Goal: Navigation & Orientation: Understand site structure

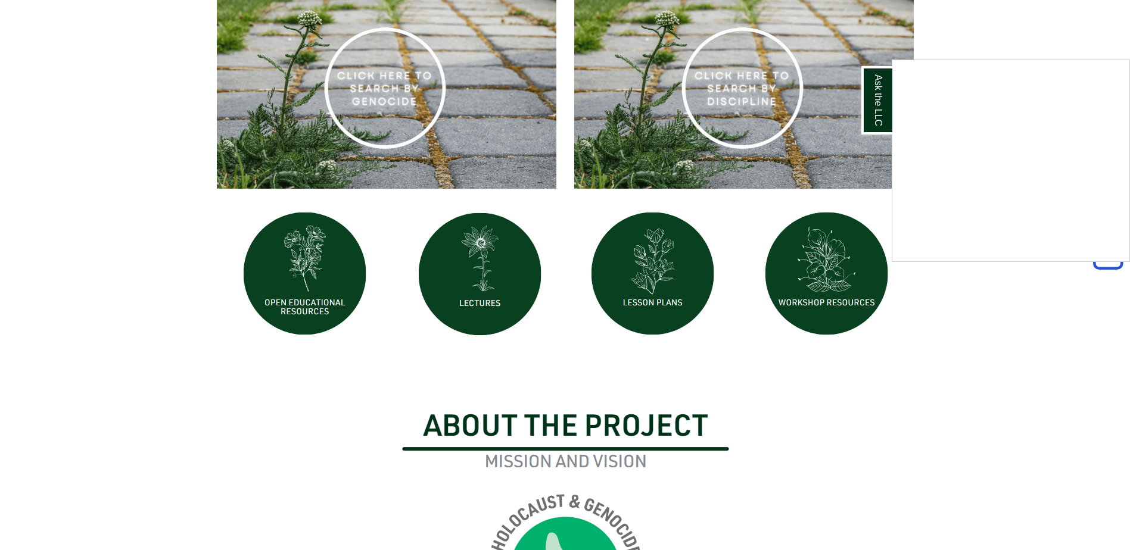
scroll to position [1, 0]
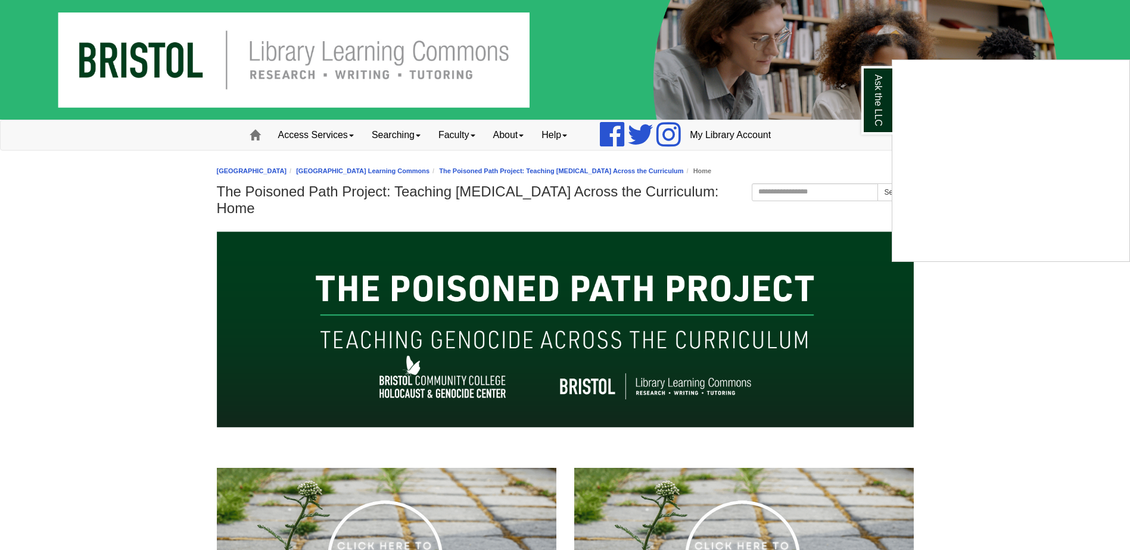
click at [331, 136] on div "Ask the LLC" at bounding box center [565, 275] width 1130 height 550
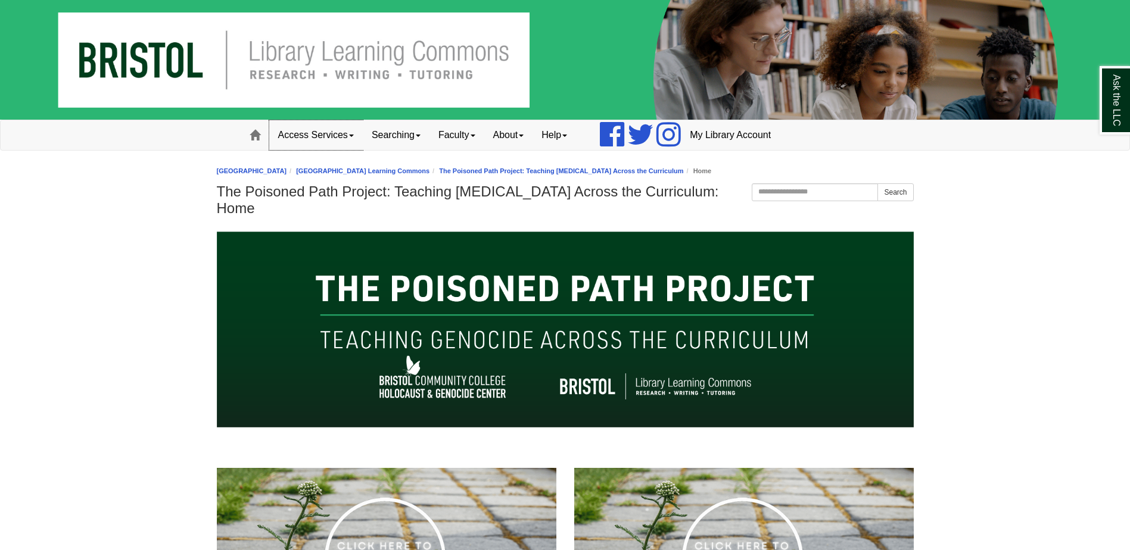
click at [333, 130] on link "Access Services" at bounding box center [316, 135] width 94 height 30
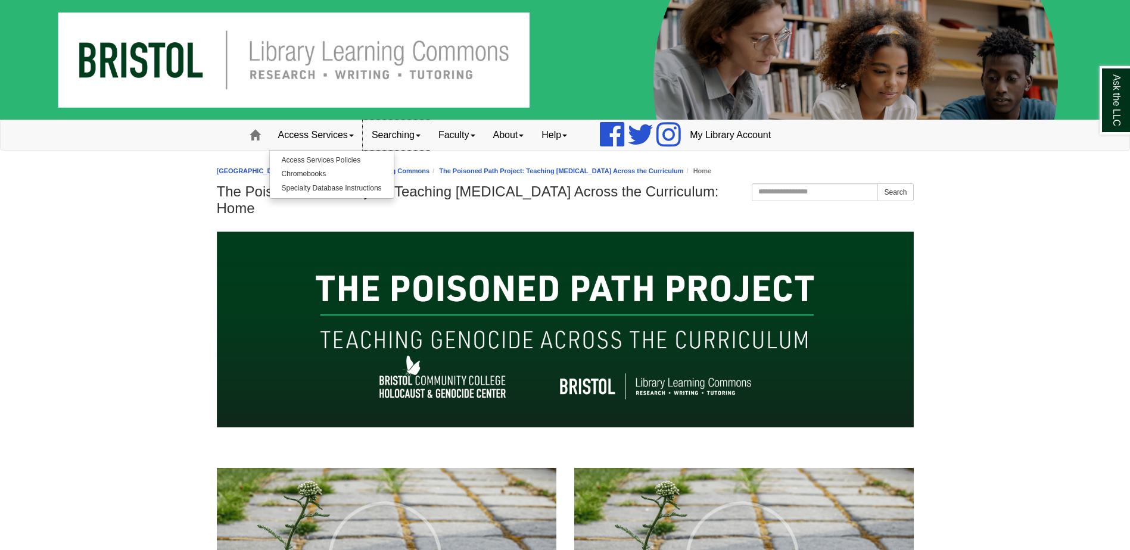
click at [401, 134] on link "Searching" at bounding box center [396, 135] width 67 height 30
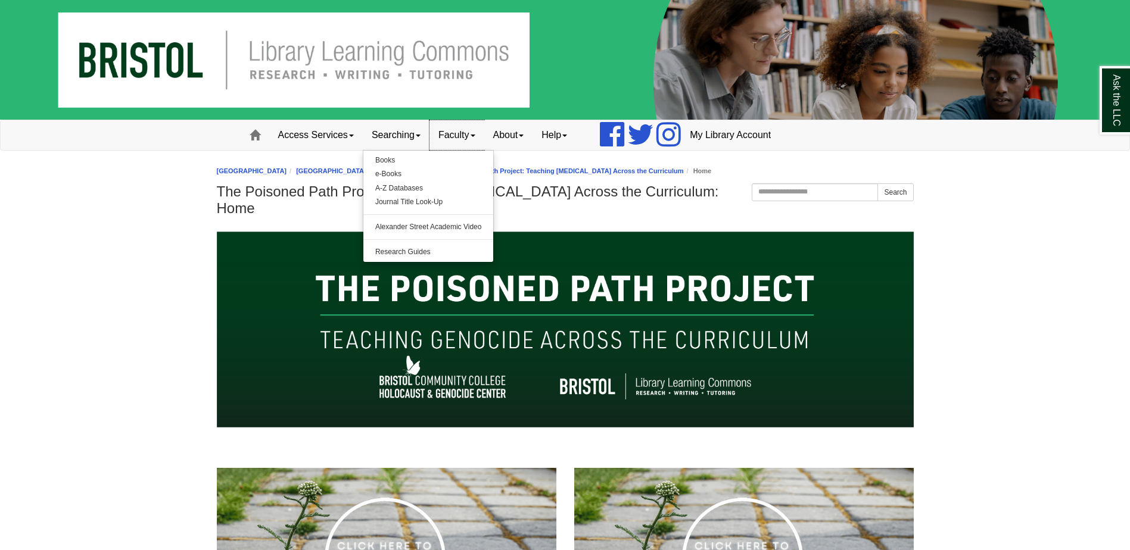
click at [468, 127] on link "Faculty" at bounding box center [457, 135] width 55 height 30
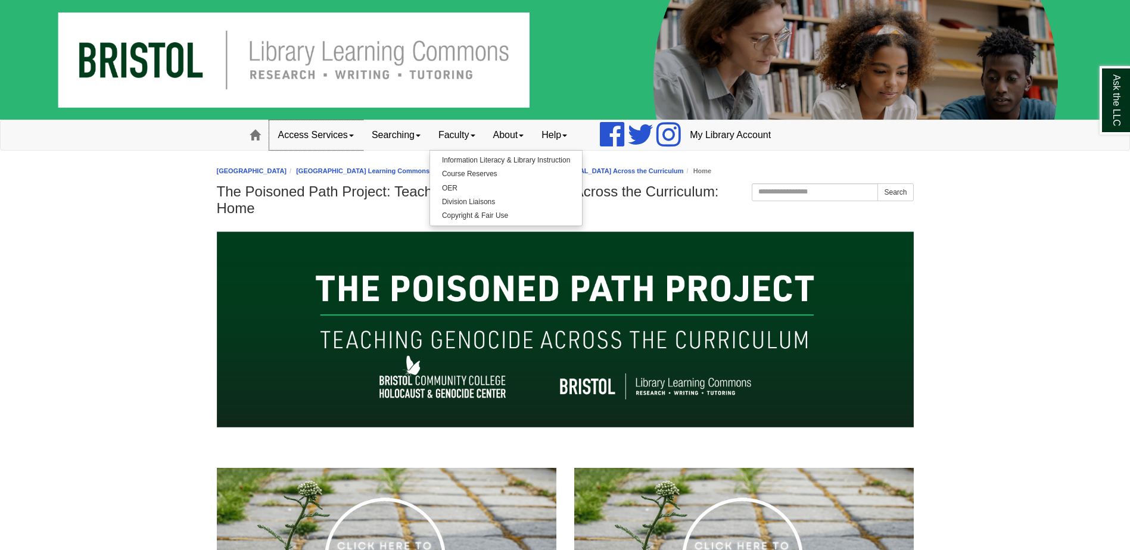
click at [340, 138] on link "Access Services" at bounding box center [316, 135] width 94 height 30
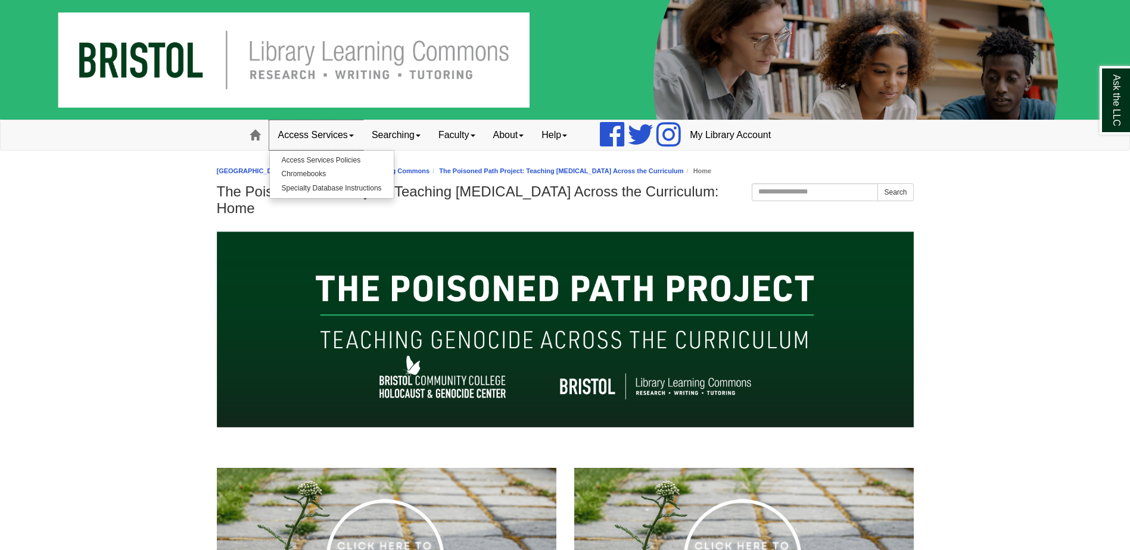
click at [359, 138] on link "Access Services" at bounding box center [316, 135] width 94 height 30
click at [328, 133] on link "Access Services" at bounding box center [316, 135] width 94 height 30
click at [508, 147] on link "About" at bounding box center [508, 135] width 49 height 30
